Goal: Task Accomplishment & Management: Manage account settings

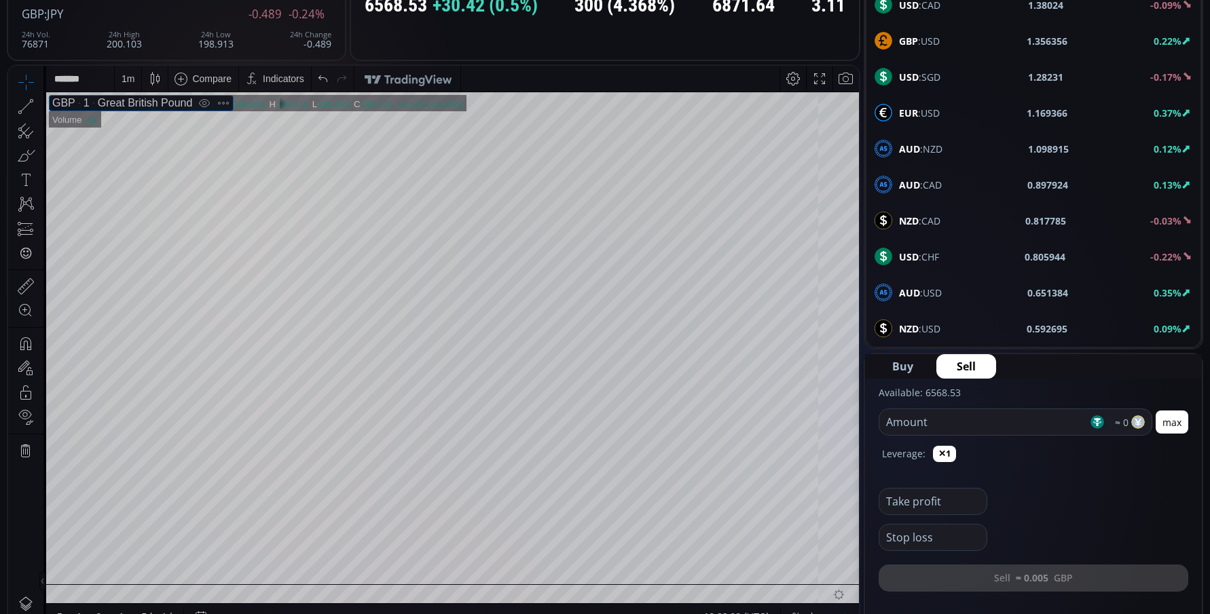
scroll to position [407, 0]
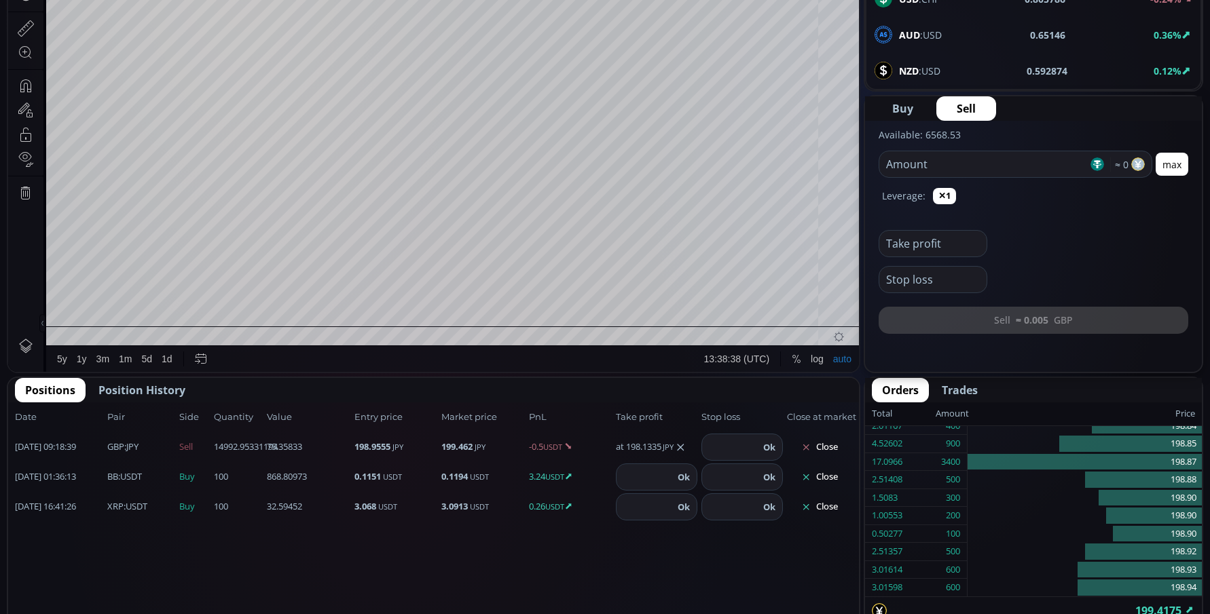
click at [832, 513] on button "Close" at bounding box center [819, 507] width 65 height 22
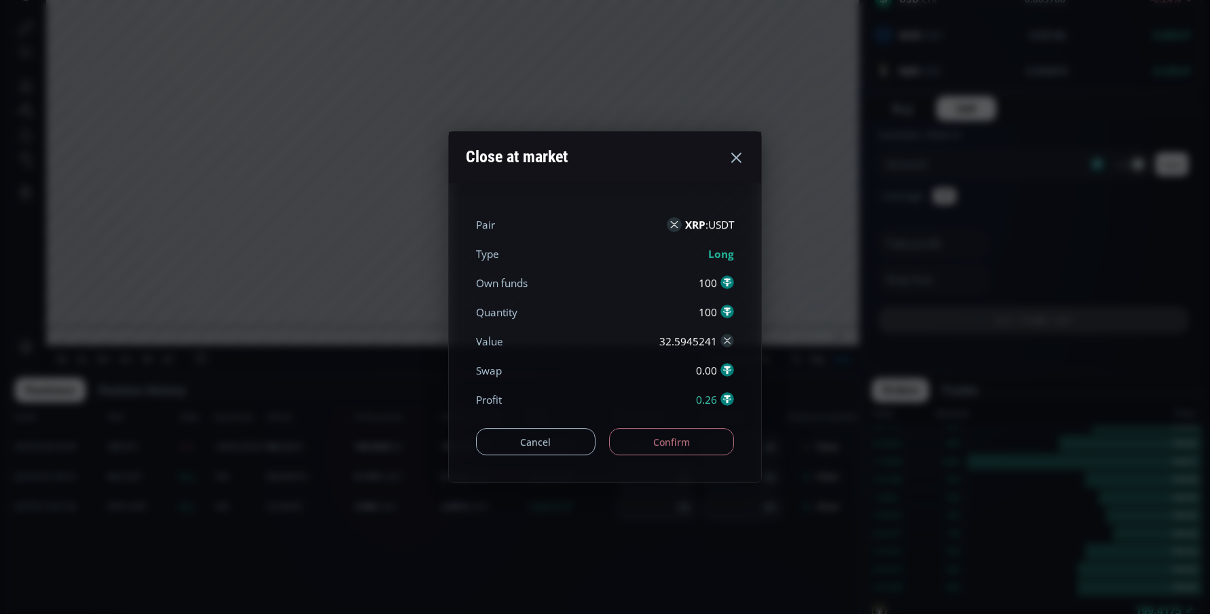
click at [686, 450] on button "Confirm" at bounding box center [672, 441] width 126 height 27
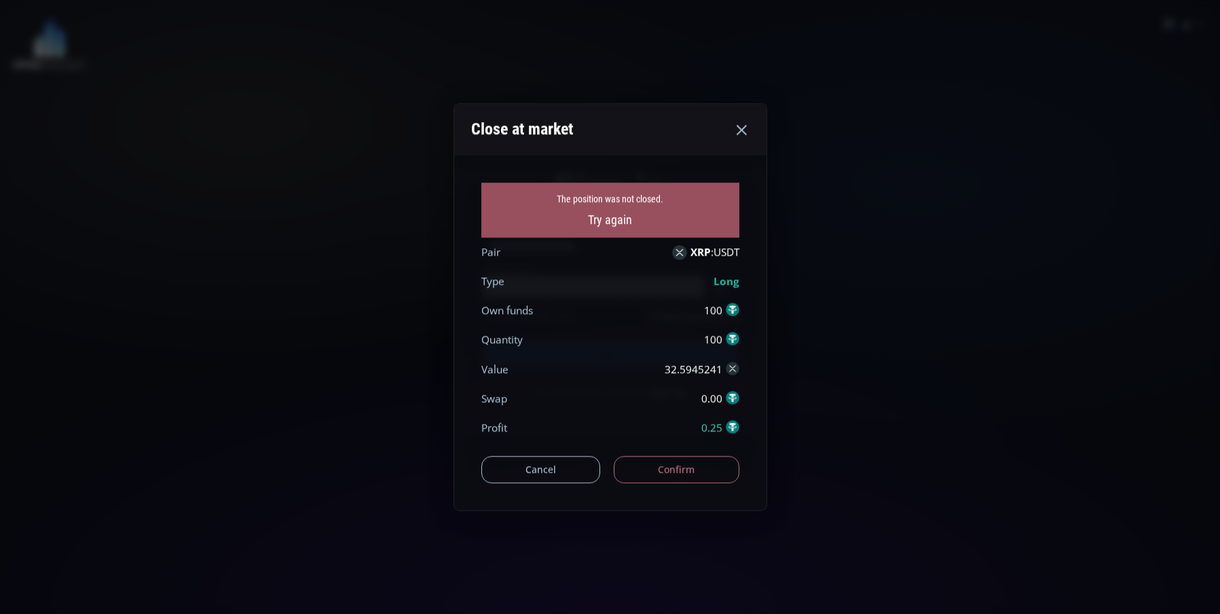
click at [679, 461] on button "Confirm" at bounding box center [677, 469] width 126 height 27
click at [677, 451] on div "Cancel Confirm" at bounding box center [610, 463] width 258 height 41
click at [671, 462] on button "Confirm" at bounding box center [677, 469] width 126 height 27
click at [670, 464] on button "Confirm" at bounding box center [677, 469] width 126 height 27
click at [571, 469] on button "Cancel" at bounding box center [540, 469] width 119 height 27
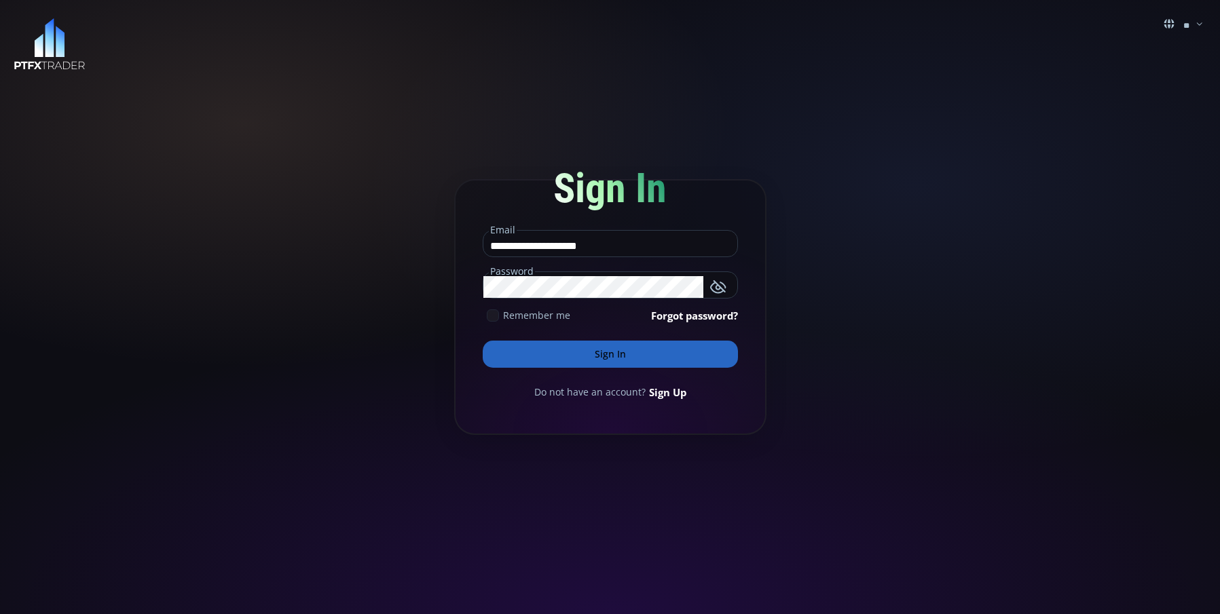
click at [595, 367] on button "Sign In" at bounding box center [610, 354] width 255 height 27
click at [605, 360] on button "Sign In" at bounding box center [610, 354] width 255 height 27
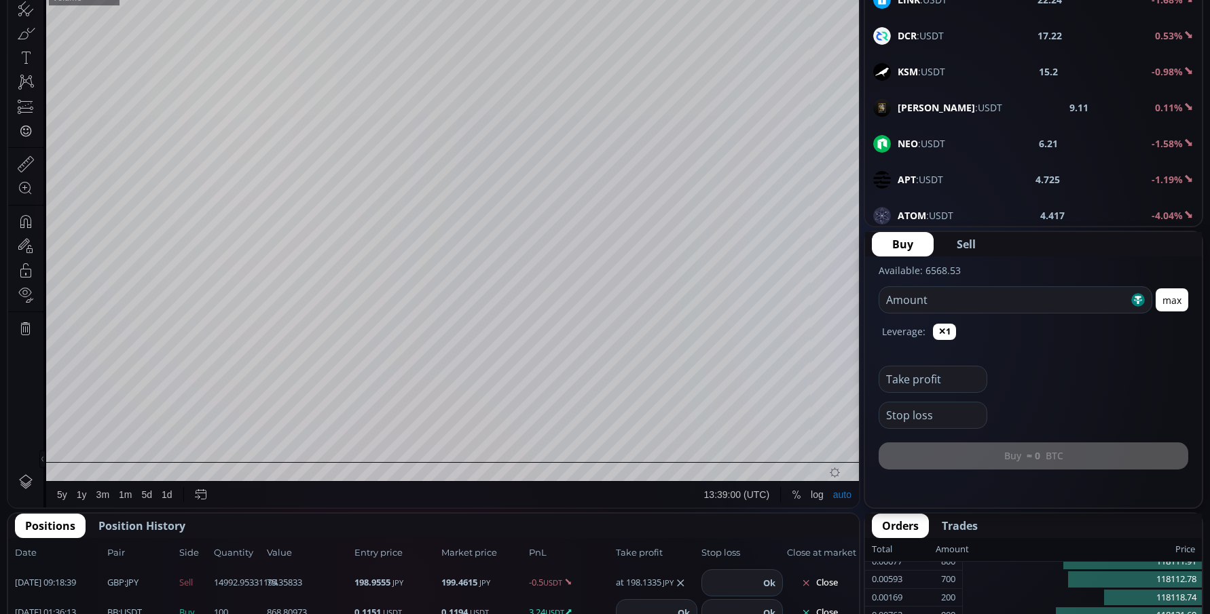
scroll to position [475, 0]
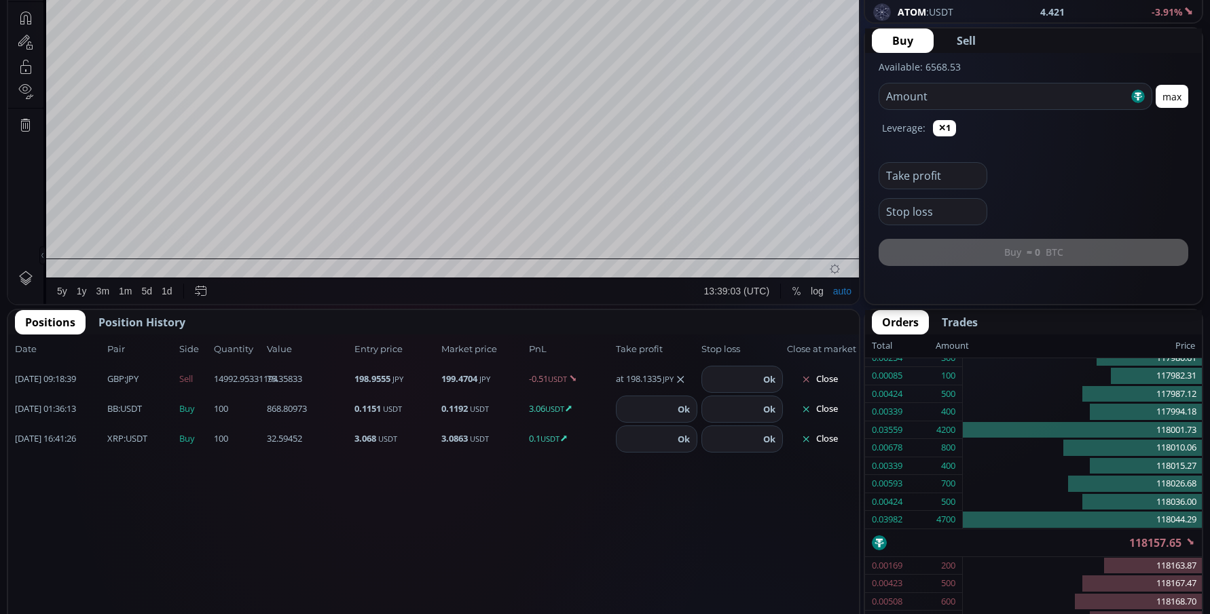
click at [834, 442] on button "Close" at bounding box center [819, 439] width 65 height 22
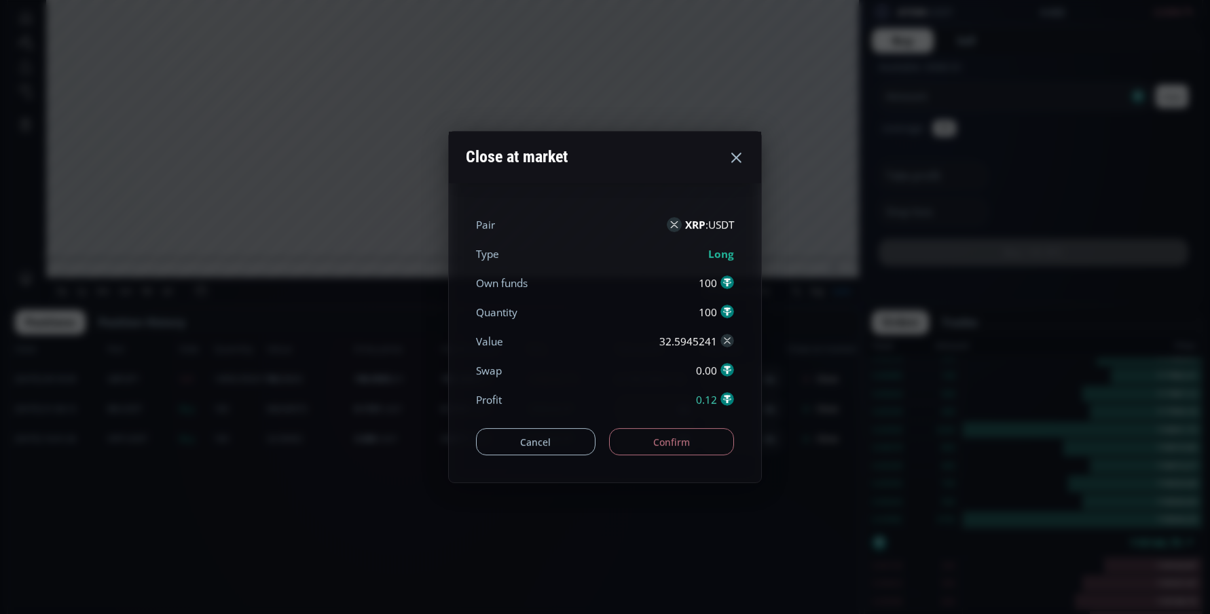
click at [672, 432] on button "Confirm" at bounding box center [672, 441] width 126 height 27
click at [686, 447] on div "Cancel Confirm" at bounding box center [605, 435] width 258 height 41
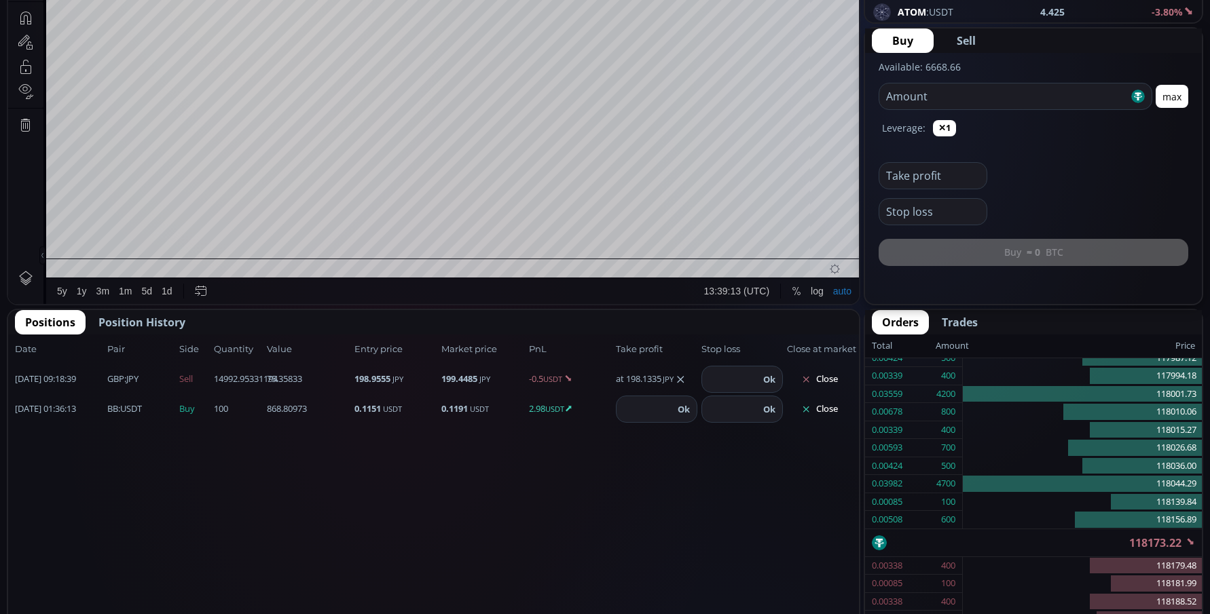
click at [829, 410] on button "Close" at bounding box center [819, 410] width 65 height 22
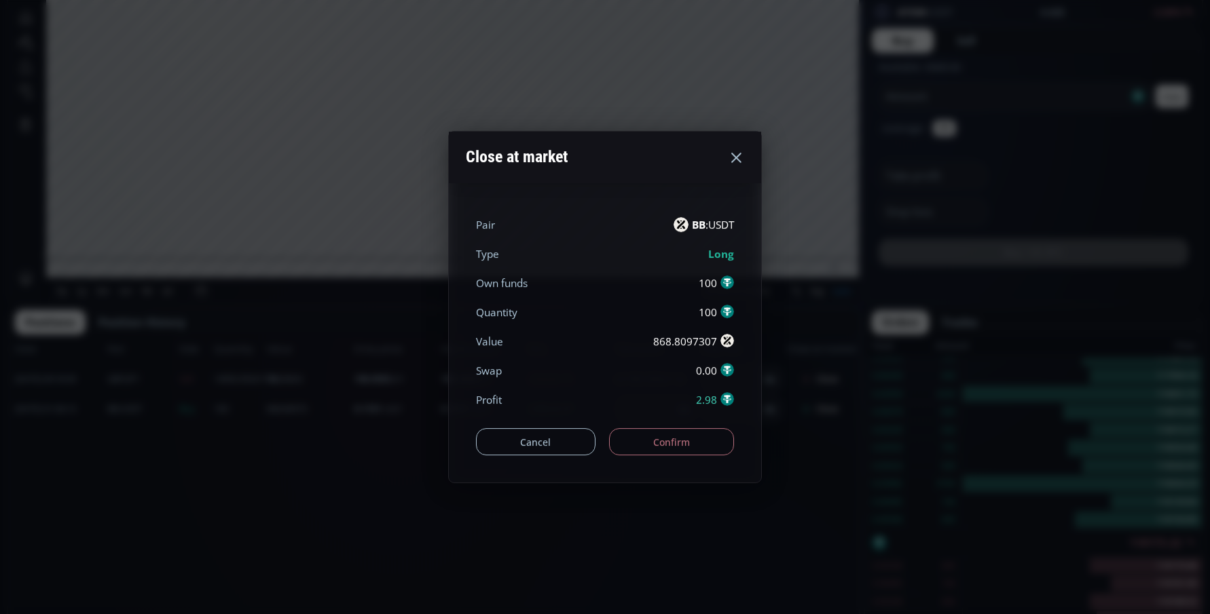
click at [691, 449] on button "Confirm" at bounding box center [672, 441] width 126 height 27
